Goal: Find specific page/section: Find specific page/section

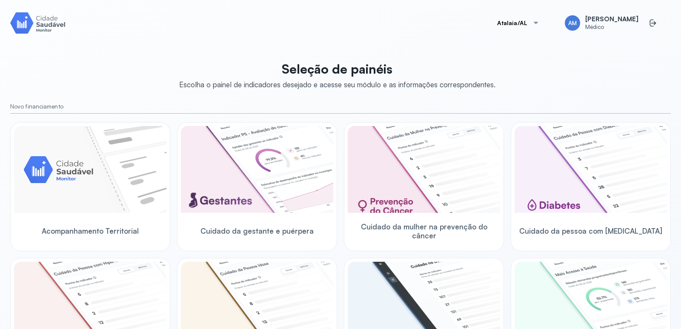
click at [117, 166] on img at bounding box center [90, 169] width 152 height 87
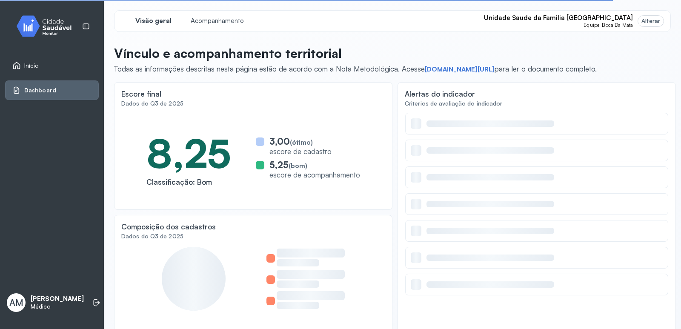
click at [644, 20] on div "Alterar" at bounding box center [650, 20] width 19 height 7
click at [614, 21] on span "Unidade Saude da Familia [GEOGRAPHIC_DATA]" at bounding box center [558, 18] width 149 height 8
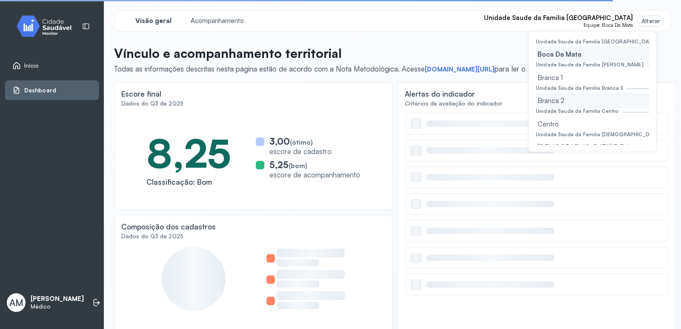
scroll to position [43, 0]
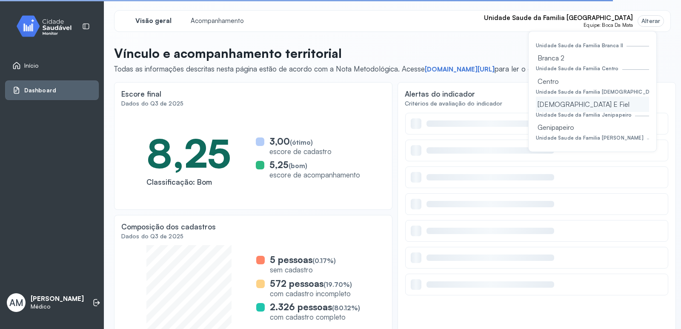
click at [572, 102] on div "[DEMOGRAPHIC_DATA] E Fiel" at bounding box center [592, 104] width 113 height 15
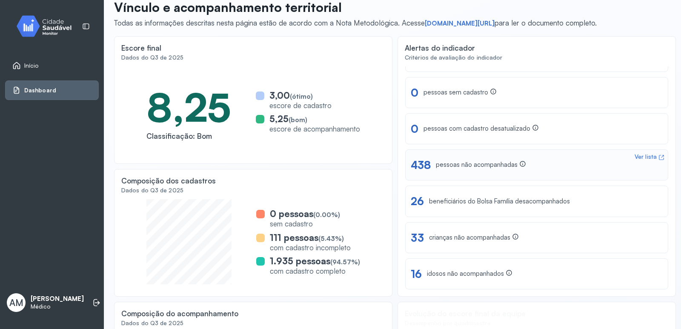
scroll to position [61, 0]
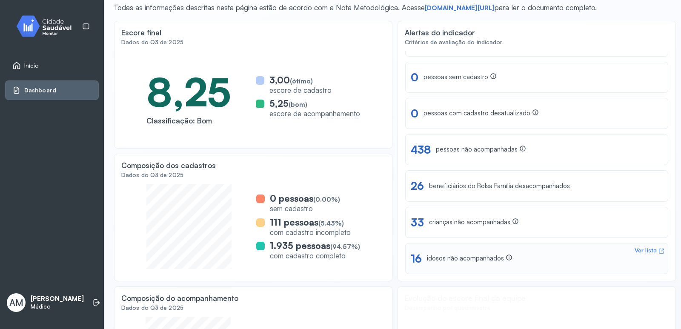
click at [640, 251] on div "Ver lista" at bounding box center [645, 250] width 22 height 7
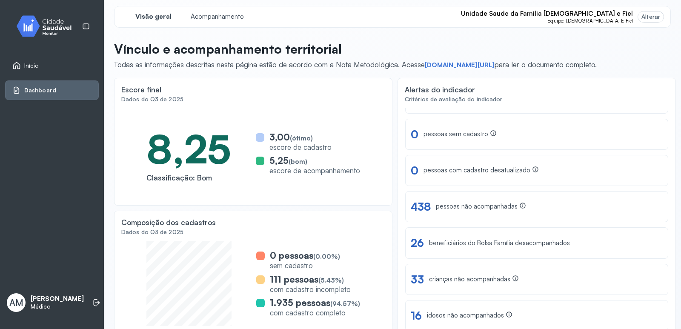
scroll to position [0, 0]
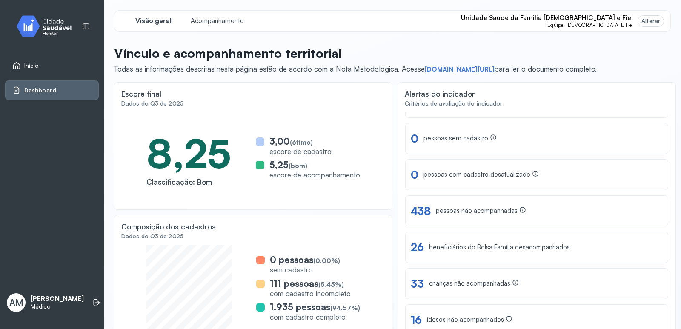
click at [52, 66] on link "Início" at bounding box center [51, 65] width 79 height 9
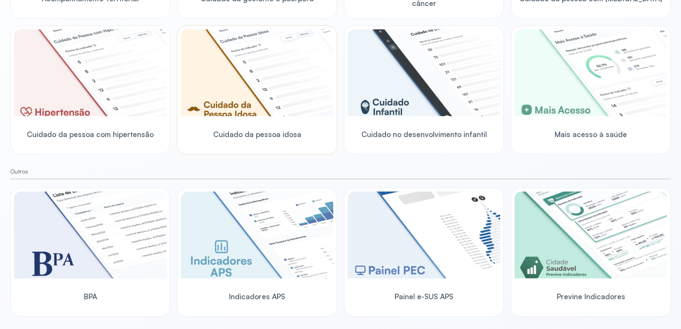
scroll to position [237, 0]
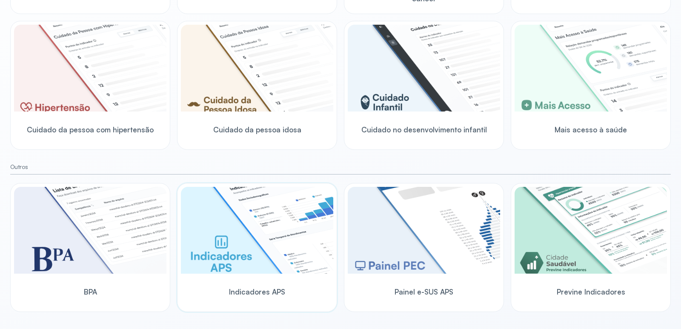
click at [299, 214] on img at bounding box center [257, 230] width 152 height 87
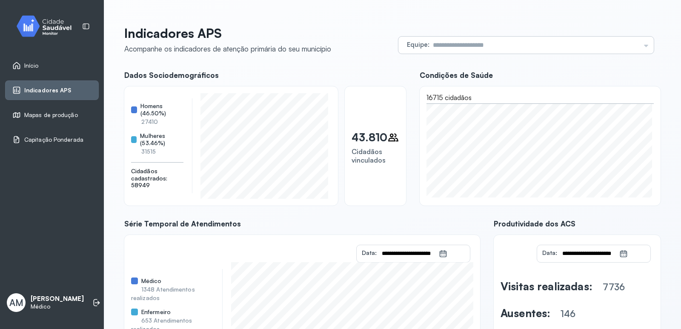
click at [611, 43] on input "text" at bounding box center [534, 45] width 211 height 17
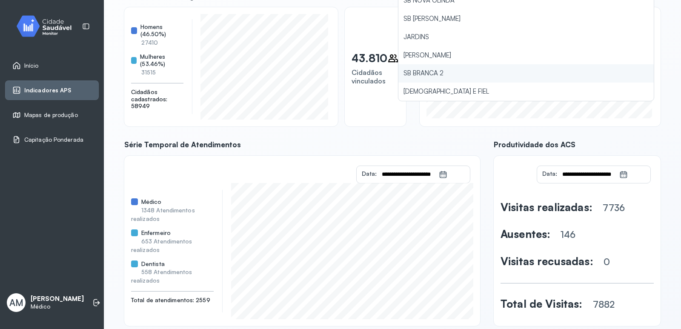
scroll to position [85, 0]
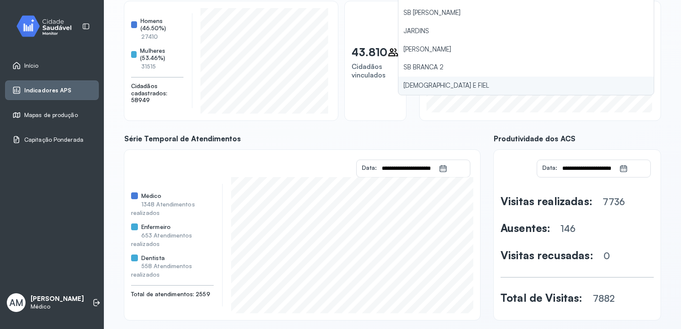
type input "**********"
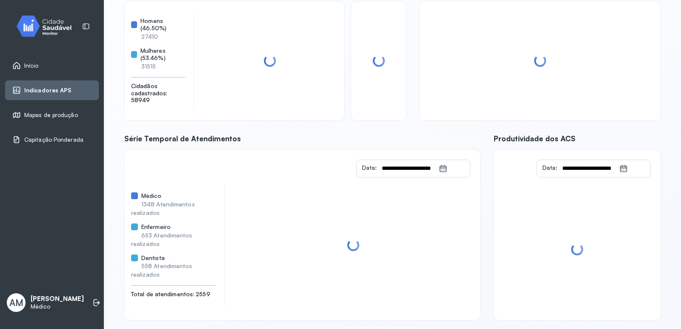
click at [443, 85] on div "**********" at bounding box center [392, 130] width 536 height 380
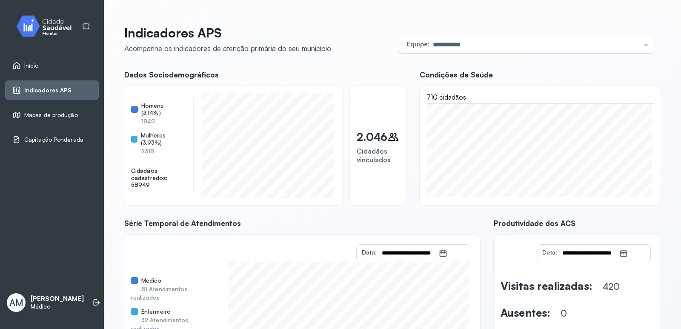
scroll to position [0, 0]
click at [27, 64] on span "Início" at bounding box center [31, 65] width 14 height 7
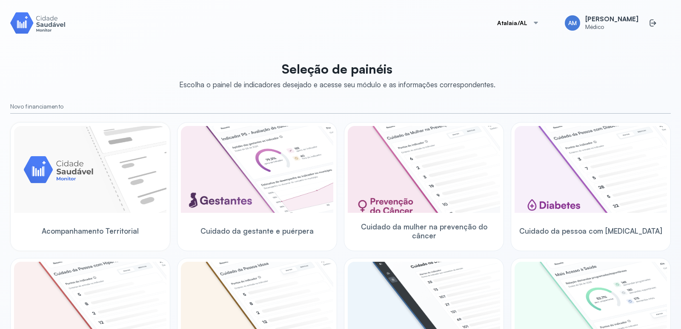
click at [111, 163] on img at bounding box center [90, 169] width 152 height 87
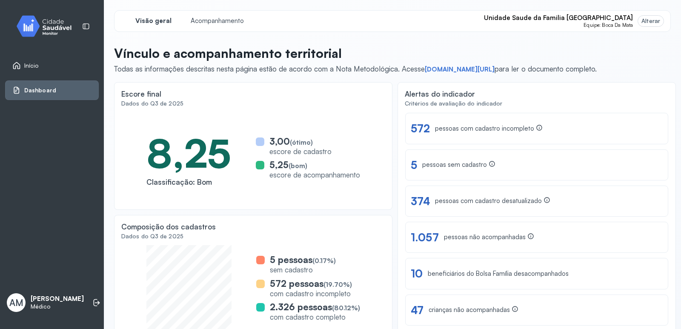
click at [614, 21] on span "Unidade Saude da Familia [GEOGRAPHIC_DATA]" at bounding box center [558, 18] width 149 height 8
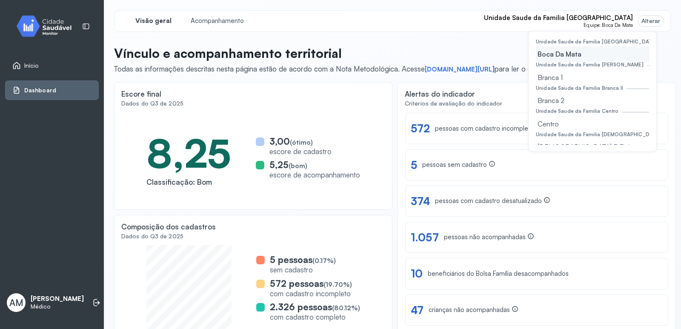
scroll to position [43, 0]
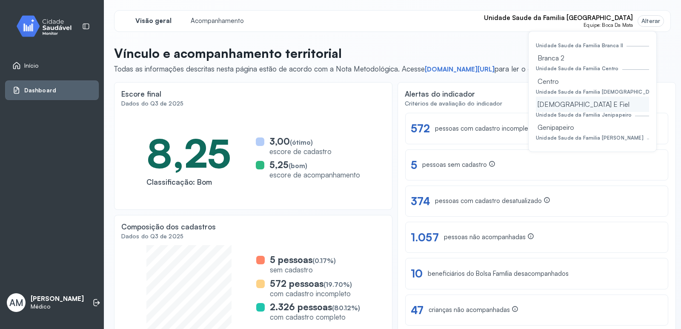
click at [571, 109] on div "[DEMOGRAPHIC_DATA] E Fiel" at bounding box center [592, 104] width 113 height 15
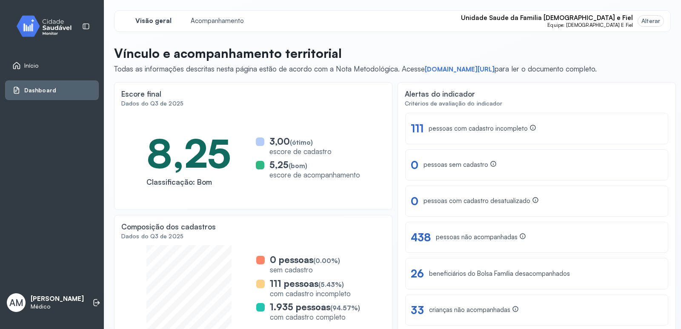
click at [597, 17] on span "Unidade Saude da Familia [DEMOGRAPHIC_DATA] e Fiel" at bounding box center [547, 18] width 172 height 8
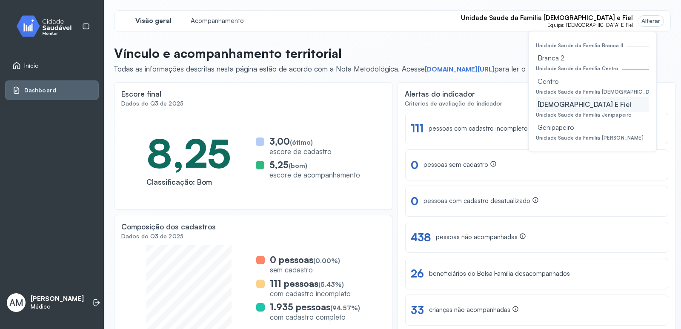
click at [565, 102] on div "[DEMOGRAPHIC_DATA] E Fiel" at bounding box center [592, 104] width 113 height 15
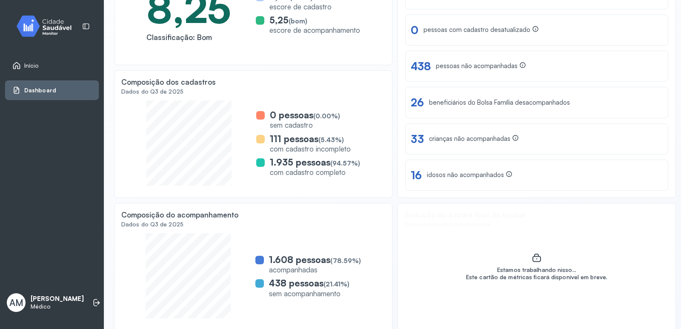
scroll to position [146, 0]
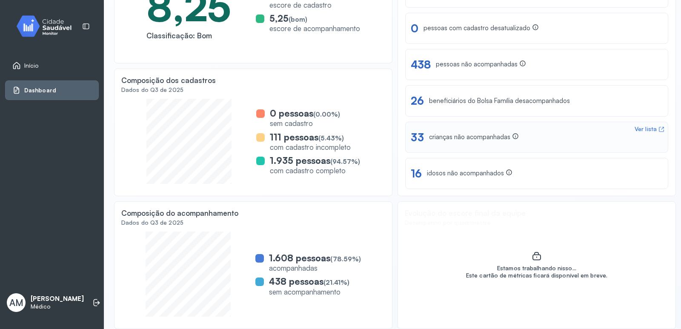
click at [643, 130] on div "Ver lista" at bounding box center [645, 129] width 22 height 7
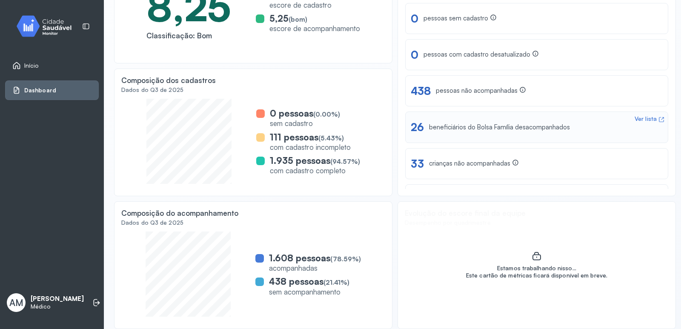
scroll to position [19, 0]
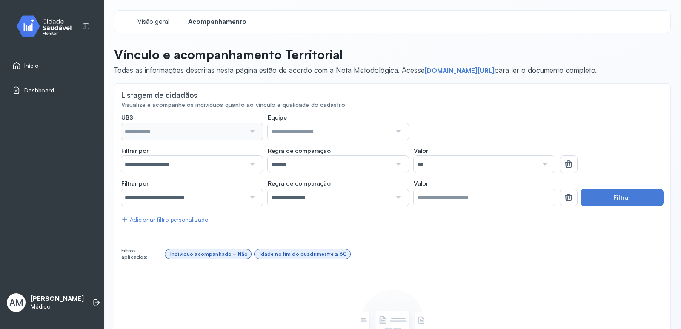
type input "**********"
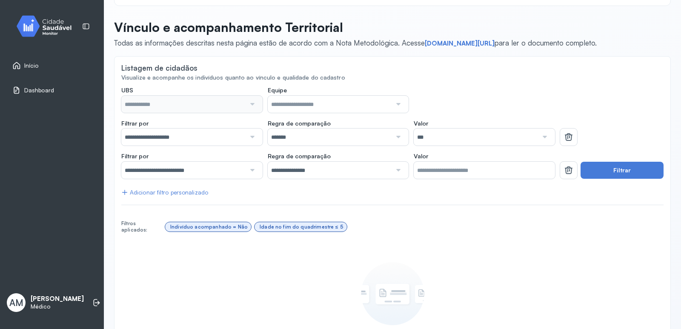
scroll to position [43, 0]
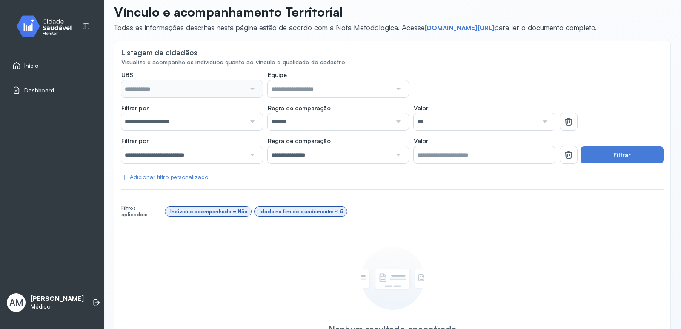
type input "**********"
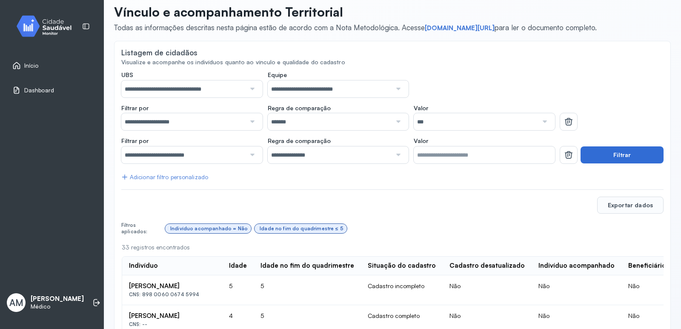
click at [617, 149] on button "Filtrar" at bounding box center [621, 154] width 83 height 17
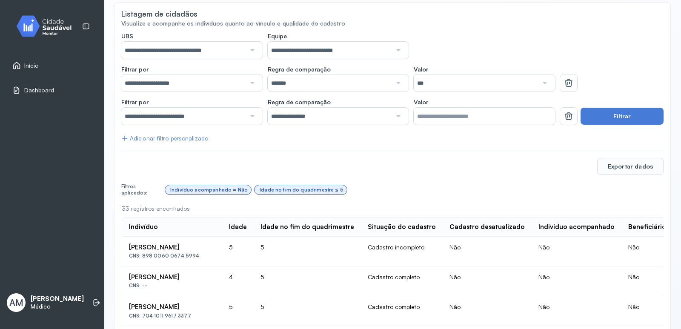
scroll to position [0, 0]
